Goal: Navigation & Orientation: Find specific page/section

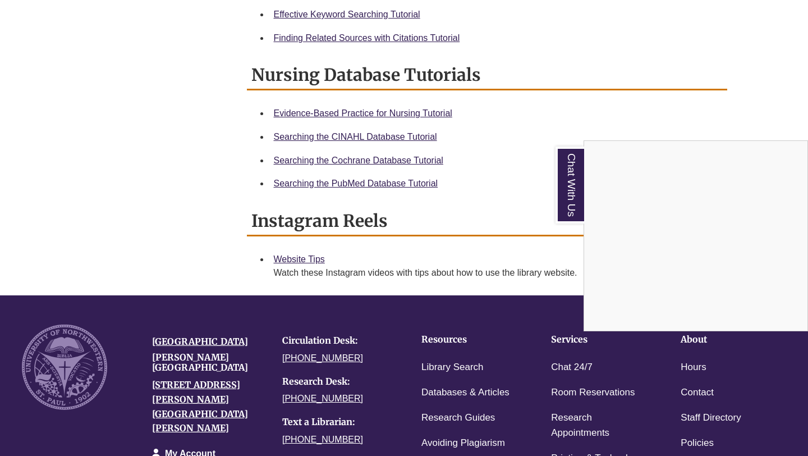
scroll to position [688, 0]
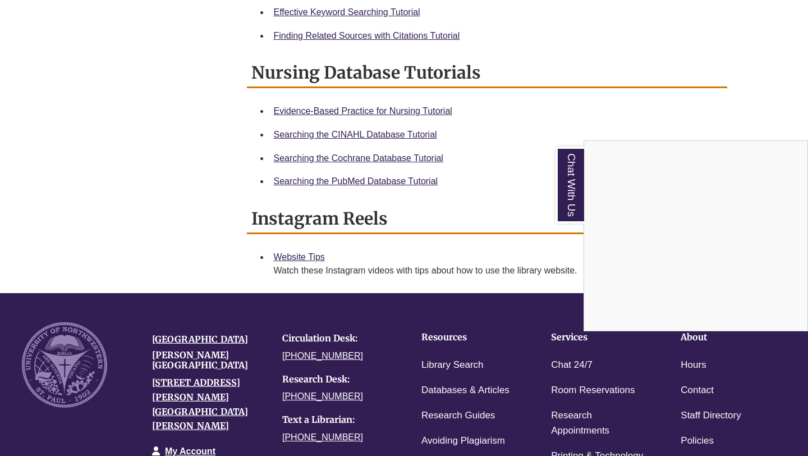
click at [205, 364] on div "Chat With Us" at bounding box center [404, 228] width 808 height 456
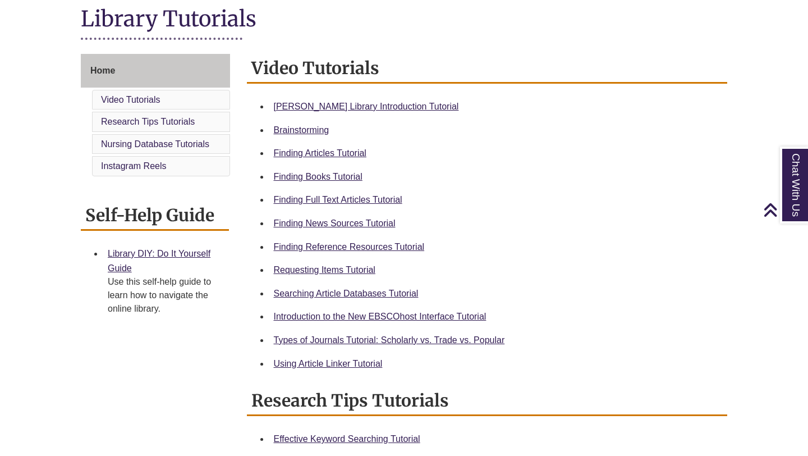
scroll to position [257, 0]
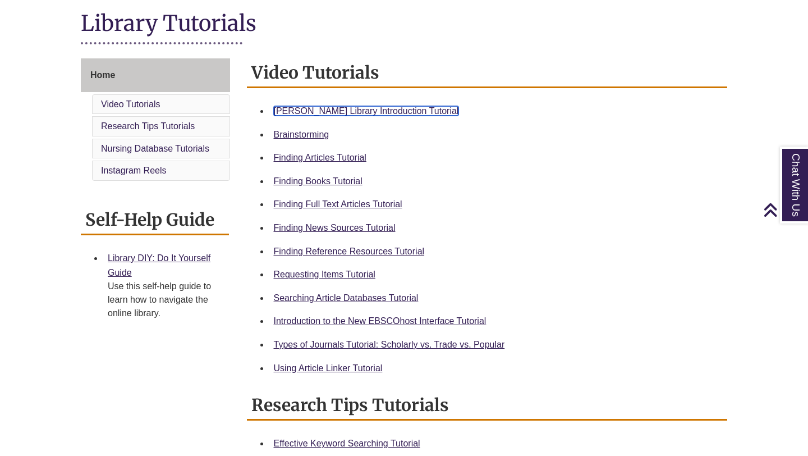
click at [326, 109] on link "[PERSON_NAME] Library Introduction Tutorial" at bounding box center [366, 111] width 185 height 10
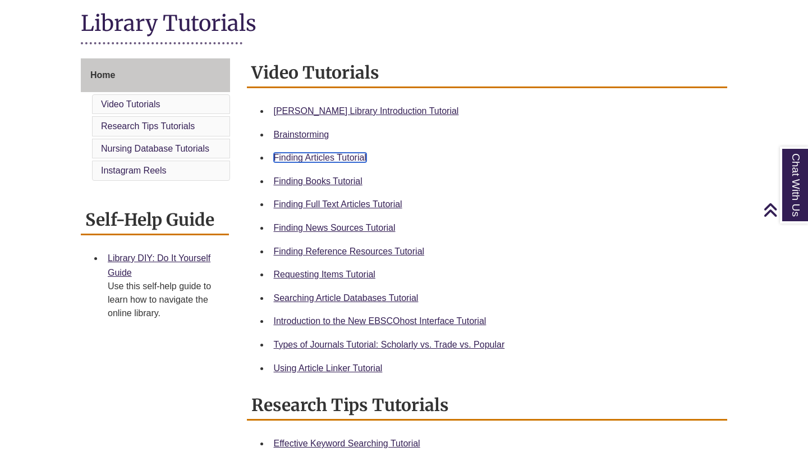
click at [293, 158] on link "Finding Articles Tutorial" at bounding box center [320, 158] width 93 height 10
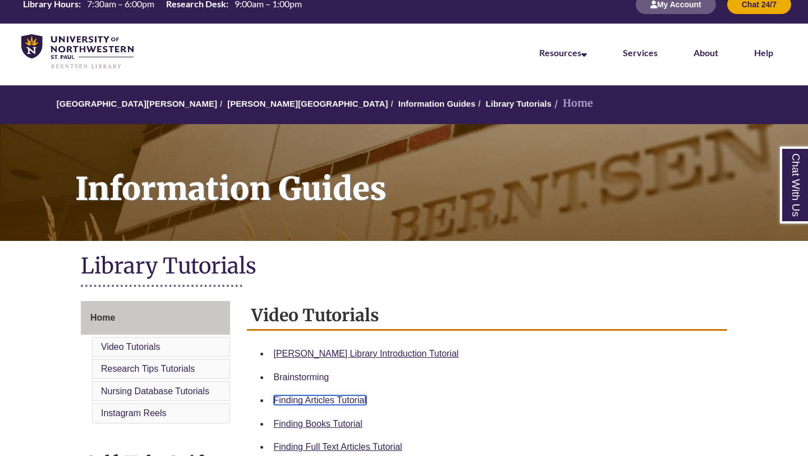
scroll to position [13, 0]
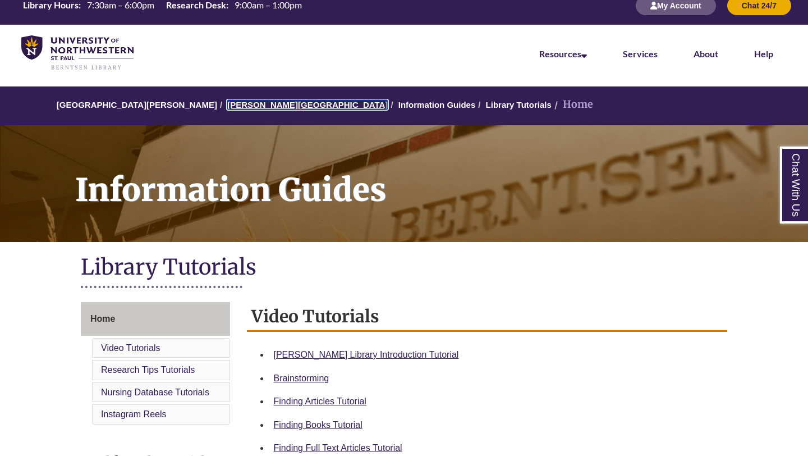
click at [264, 106] on link "[PERSON_NAME][GEOGRAPHIC_DATA]" at bounding box center [307, 105] width 161 height 10
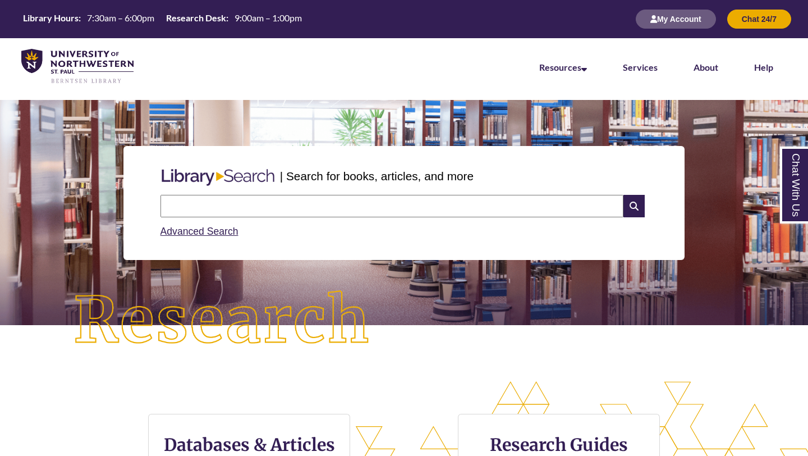
click at [242, 212] on input "text" at bounding box center [392, 206] width 463 height 22
type input "**********"
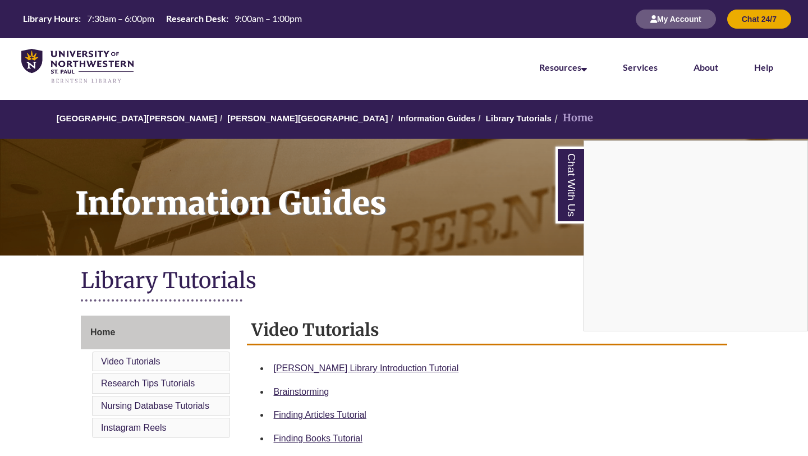
click at [252, 117] on div "Chat With Us" at bounding box center [404, 228] width 808 height 456
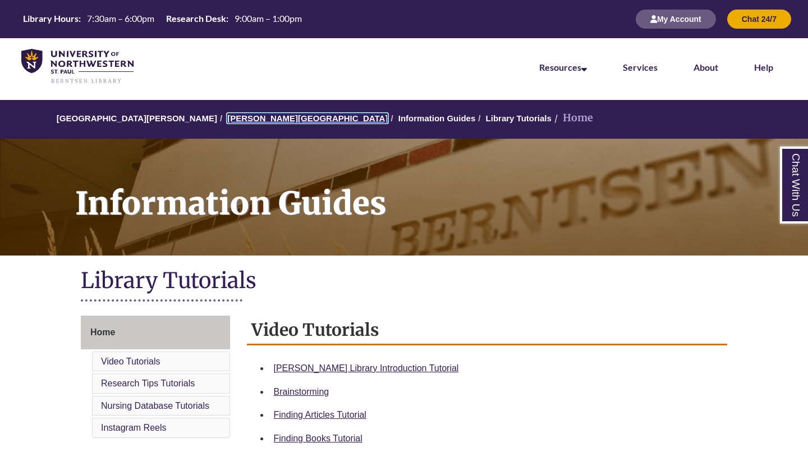
click at [252, 116] on link "[PERSON_NAME][GEOGRAPHIC_DATA]" at bounding box center [307, 118] width 161 height 10
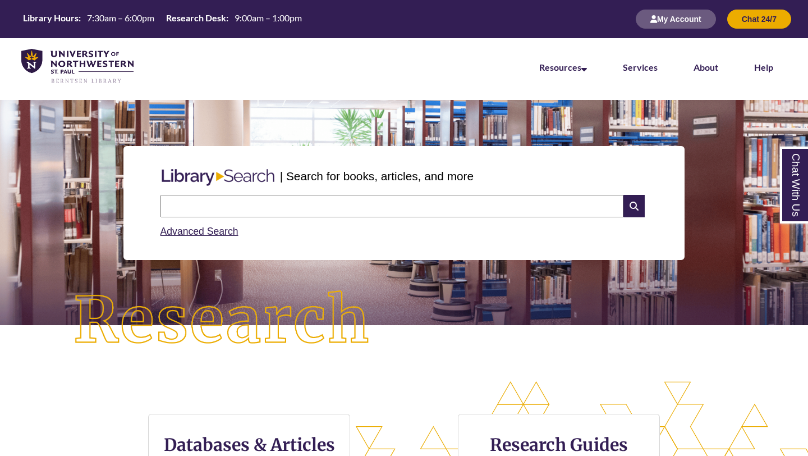
click at [243, 210] on input "text" at bounding box center [392, 206] width 463 height 22
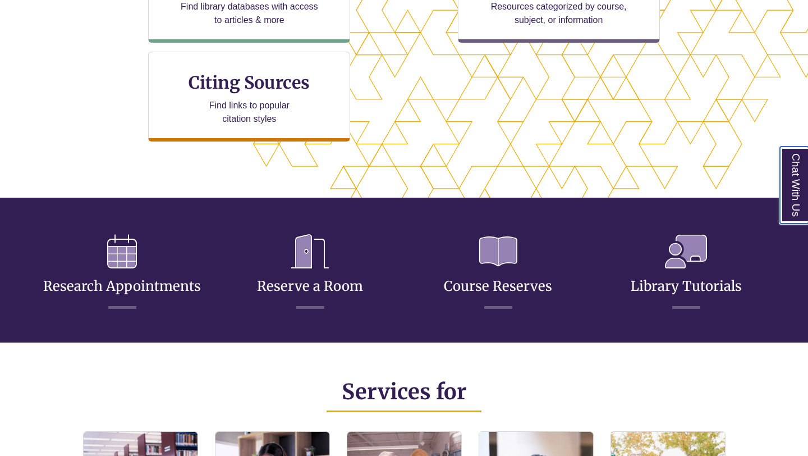
scroll to position [6, 6]
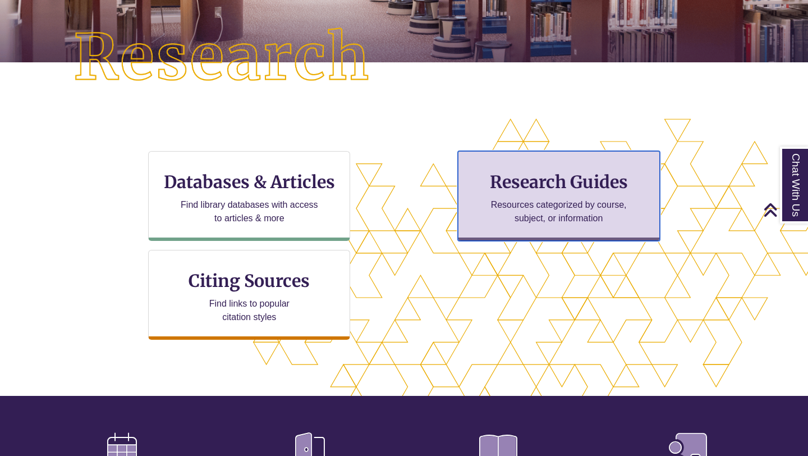
click at [552, 187] on h3 "Research Guides" at bounding box center [558, 181] width 183 height 21
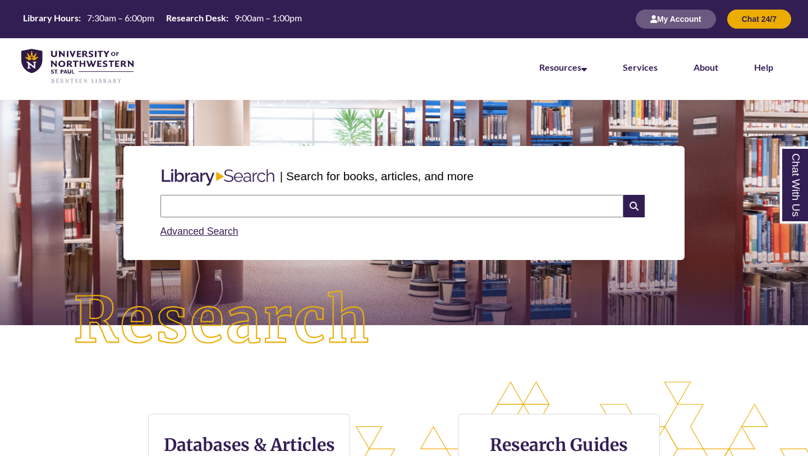
click at [252, 208] on input "text" at bounding box center [392, 206] width 463 height 22
click at [346, 211] on input "**********" at bounding box center [392, 206] width 463 height 22
type input "**********"
